Goal: Information Seeking & Learning: Learn about a topic

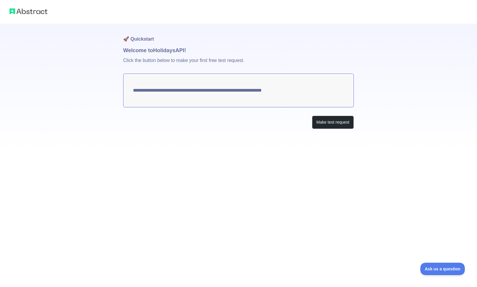
click at [291, 91] on textarea "**********" at bounding box center [238, 91] width 231 height 34
click at [322, 119] on button "Make test request" at bounding box center [333, 122] width 42 height 13
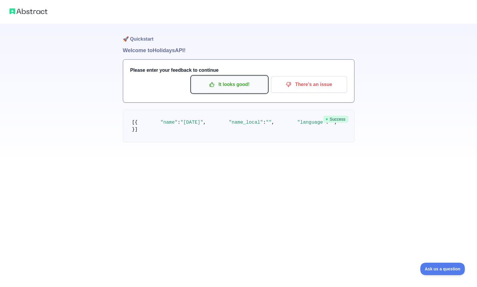
click at [238, 80] on p "It looks good!" at bounding box center [229, 85] width 67 height 10
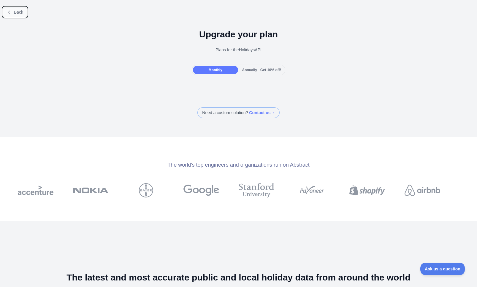
click at [15, 11] on span "Back" at bounding box center [18, 12] width 9 height 5
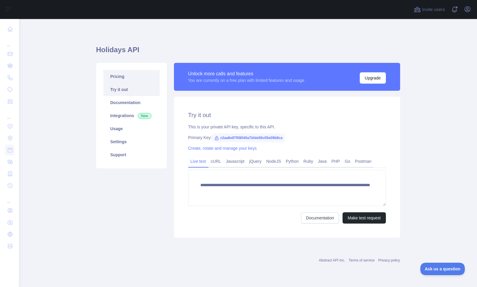
click at [120, 79] on link "Pricing" at bounding box center [131, 76] width 56 height 13
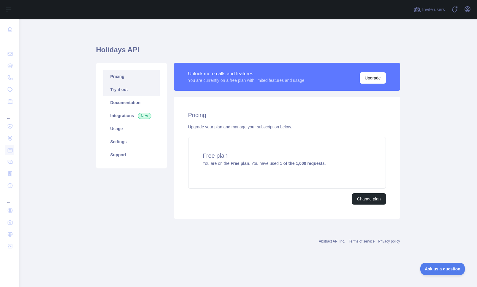
click at [120, 92] on link "Try it out" at bounding box center [131, 89] width 56 height 13
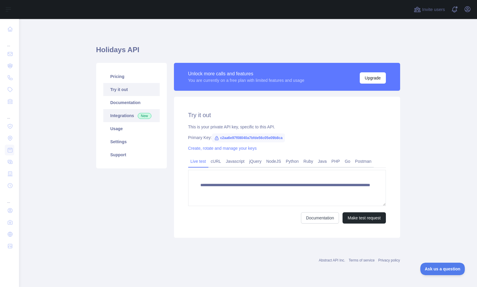
click at [129, 116] on link "Integrations New" at bounding box center [131, 115] width 56 height 13
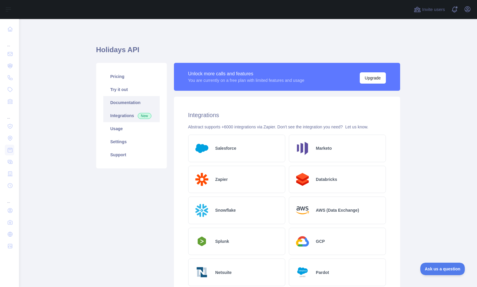
click at [120, 107] on link "Documentation" at bounding box center [131, 102] width 56 height 13
click at [128, 101] on link "Documentation" at bounding box center [131, 102] width 56 height 13
click at [118, 91] on link "Try it out" at bounding box center [131, 89] width 56 height 13
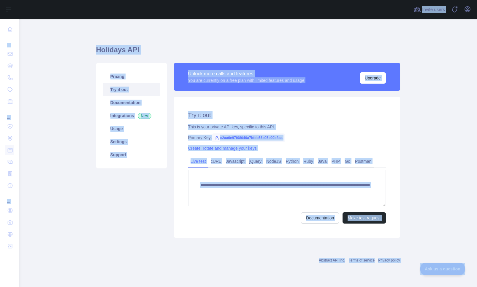
click at [373, 118] on main "**********" at bounding box center [248, 153] width 458 height 268
